Goal: Navigation & Orientation: Find specific page/section

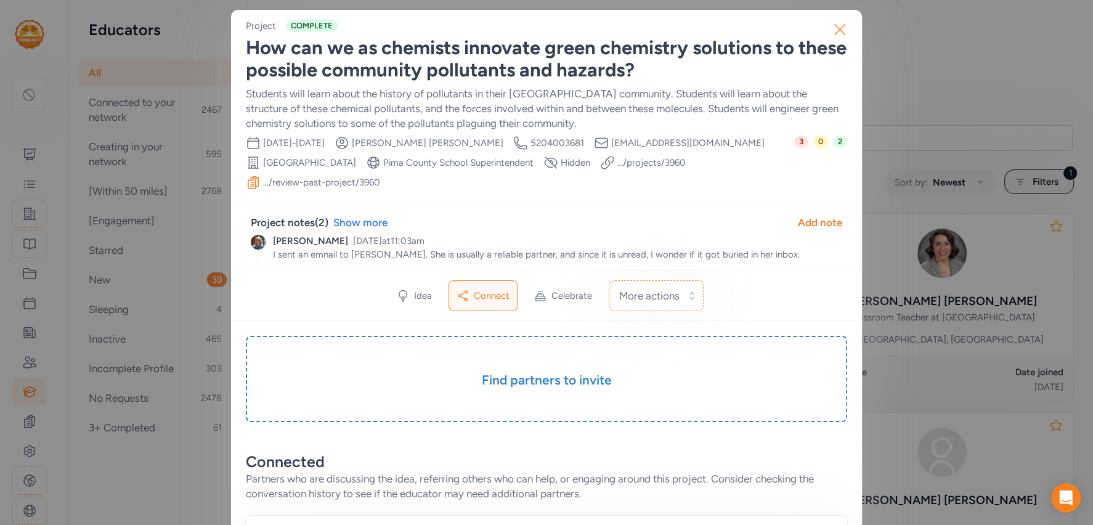
click at [835, 39] on icon "button" at bounding box center [840, 30] width 20 height 20
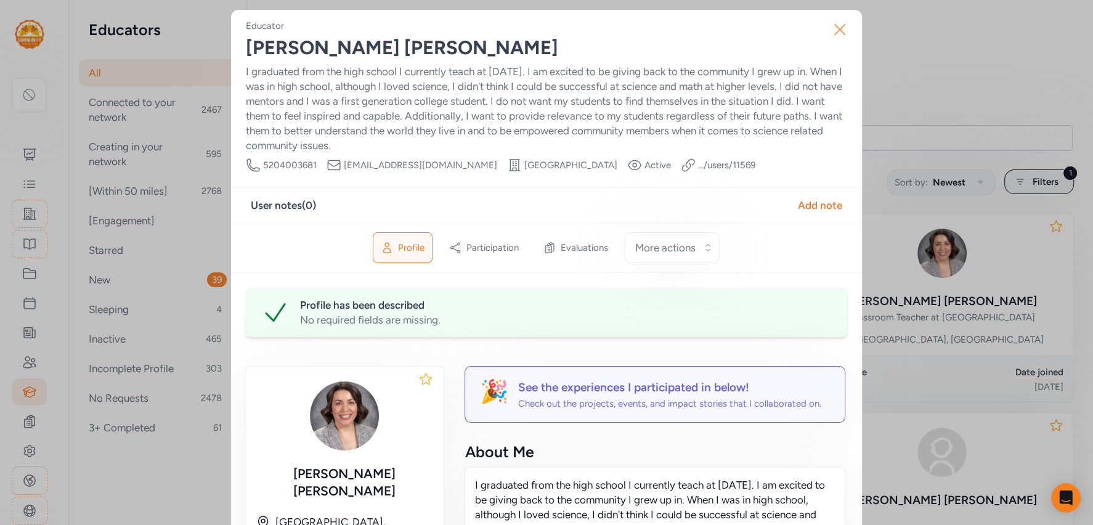
click at [840, 25] on icon "button" at bounding box center [840, 30] width 20 height 20
